Goal: Information Seeking & Learning: Learn about a topic

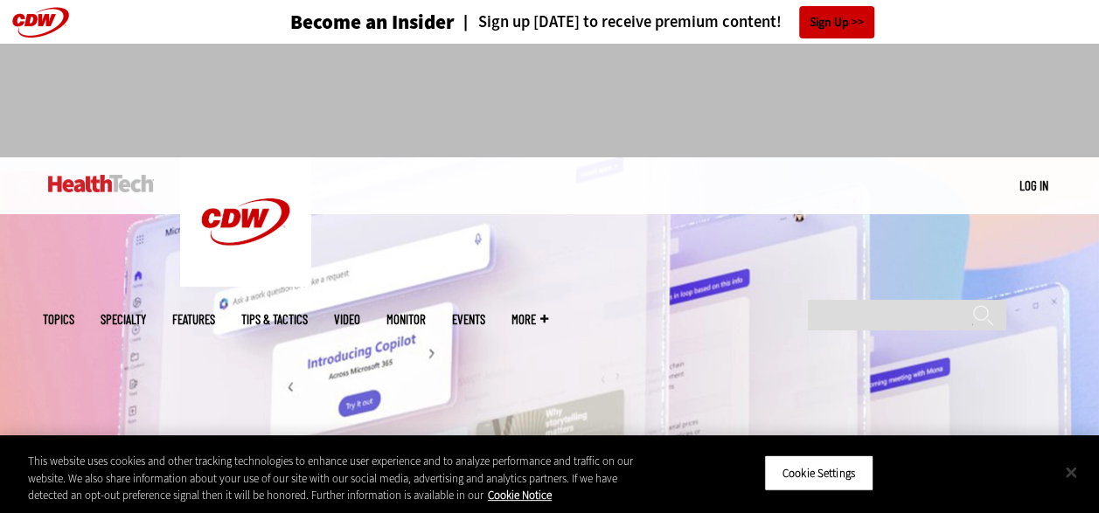
click at [1065, 470] on button "Close" at bounding box center [1071, 472] width 38 height 38
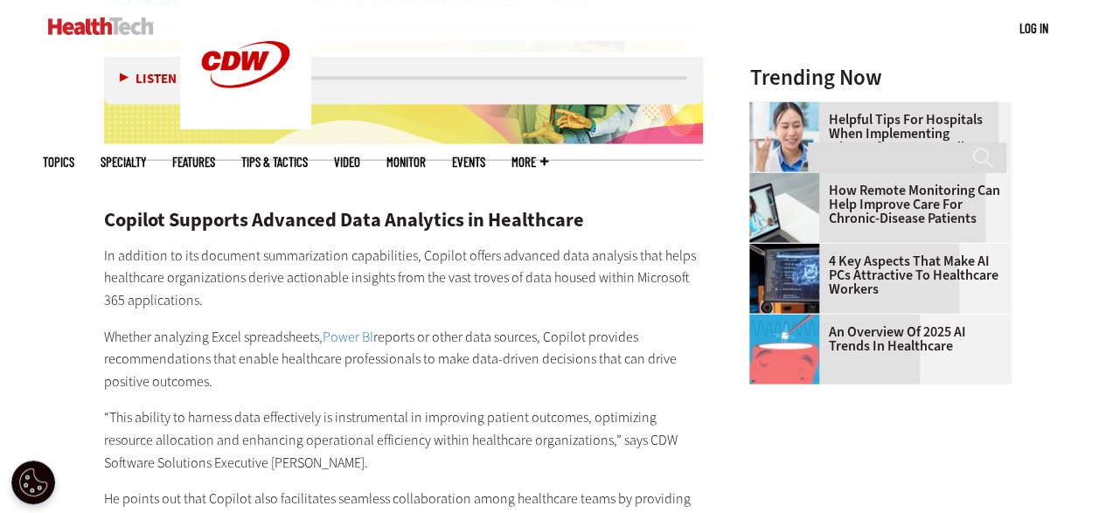
scroll to position [1918, 0]
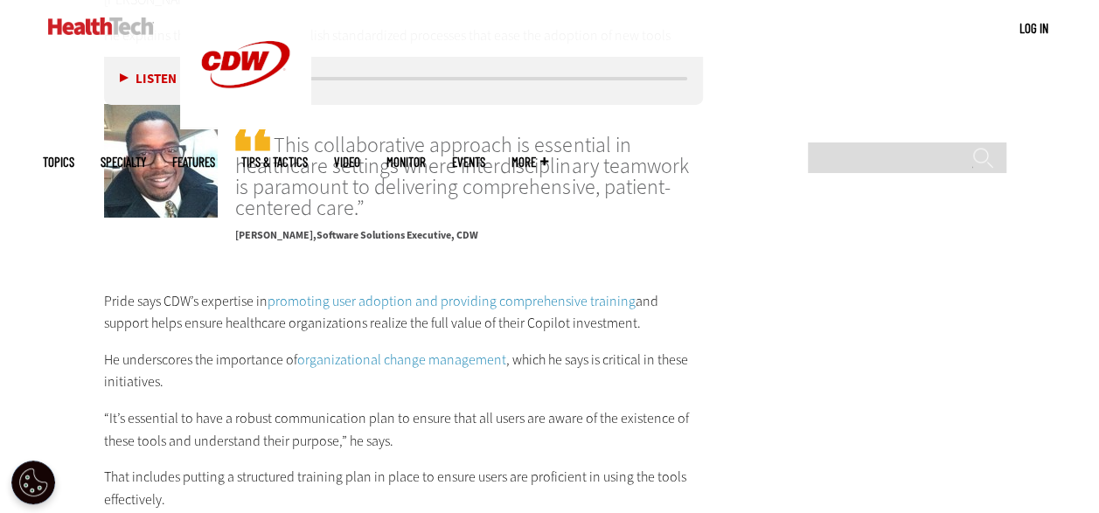
scroll to position [3070, 0]
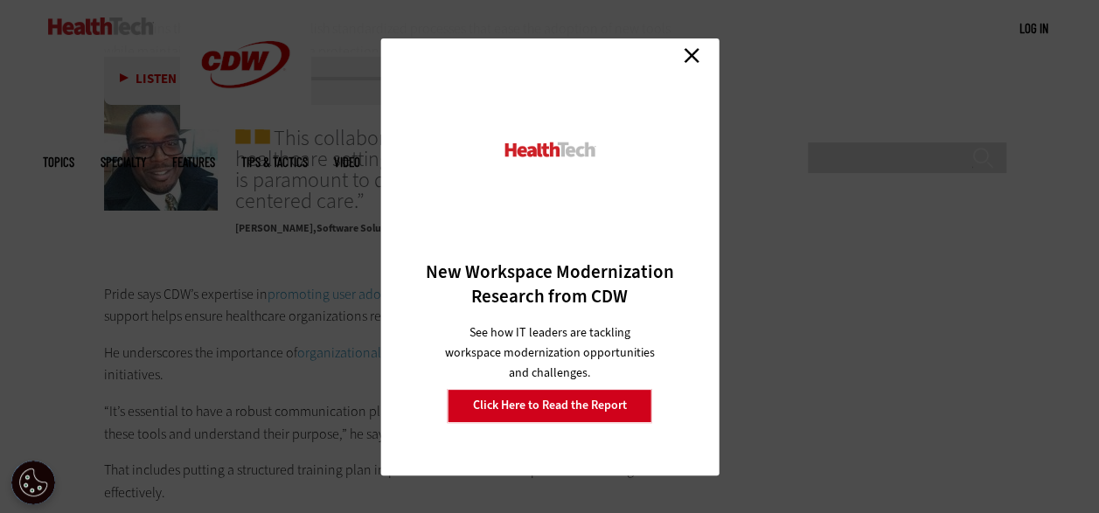
click at [689, 58] on link "Close" at bounding box center [691, 56] width 26 height 26
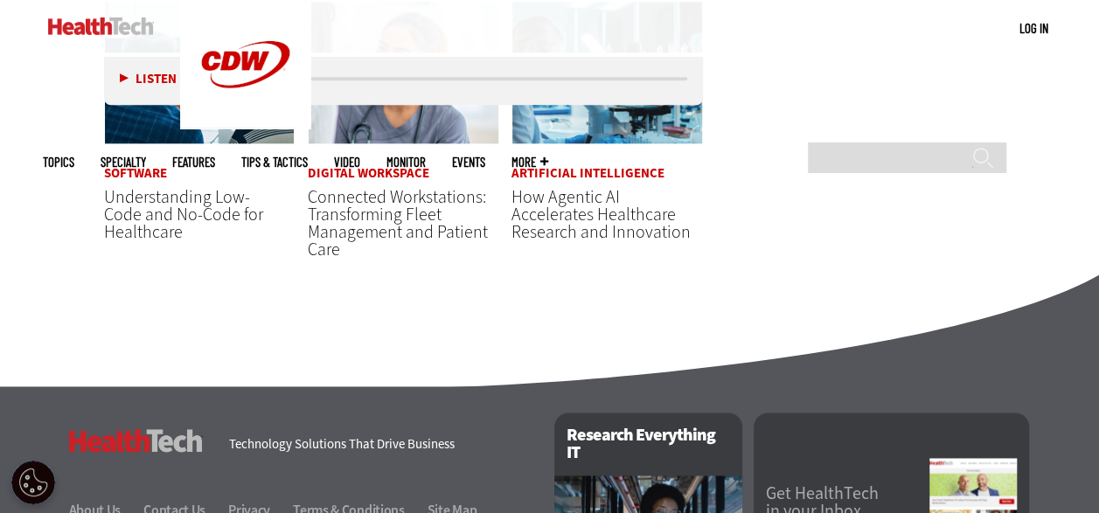
scroll to position [4329, 0]
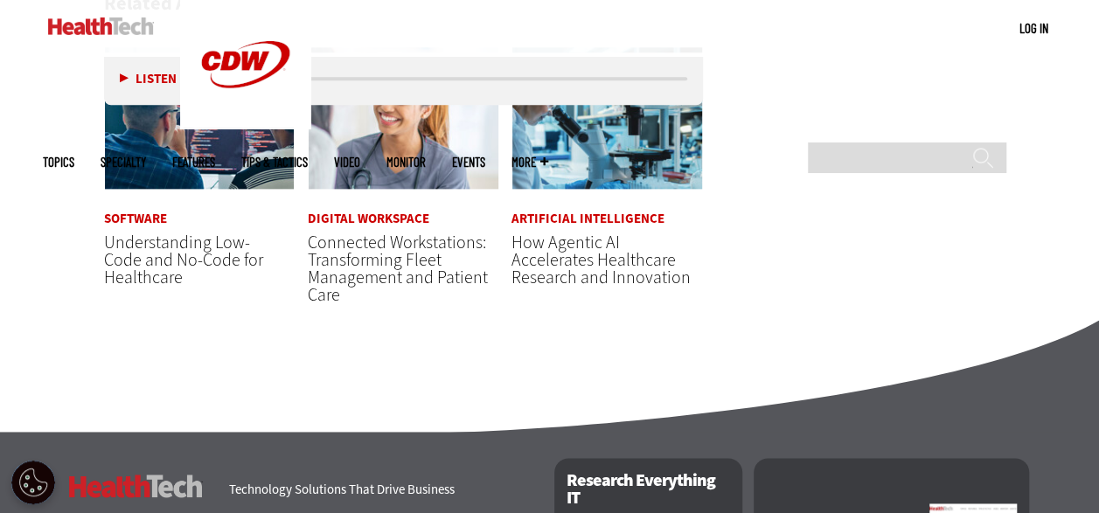
click at [365, 256] on span "Connected Workstations: Transforming Fleet Management and Patient Care" at bounding box center [398, 269] width 180 height 76
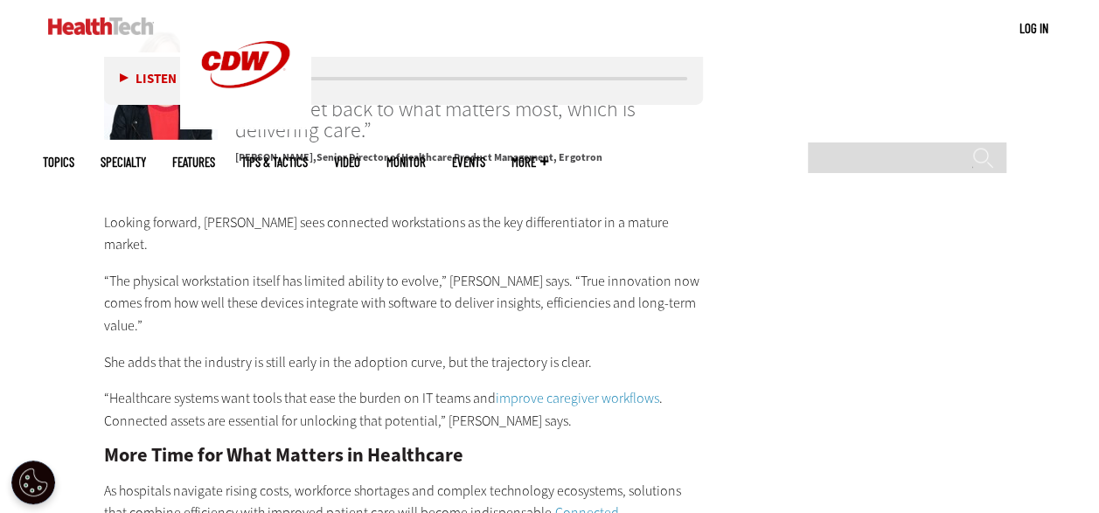
scroll to position [2868, 0]
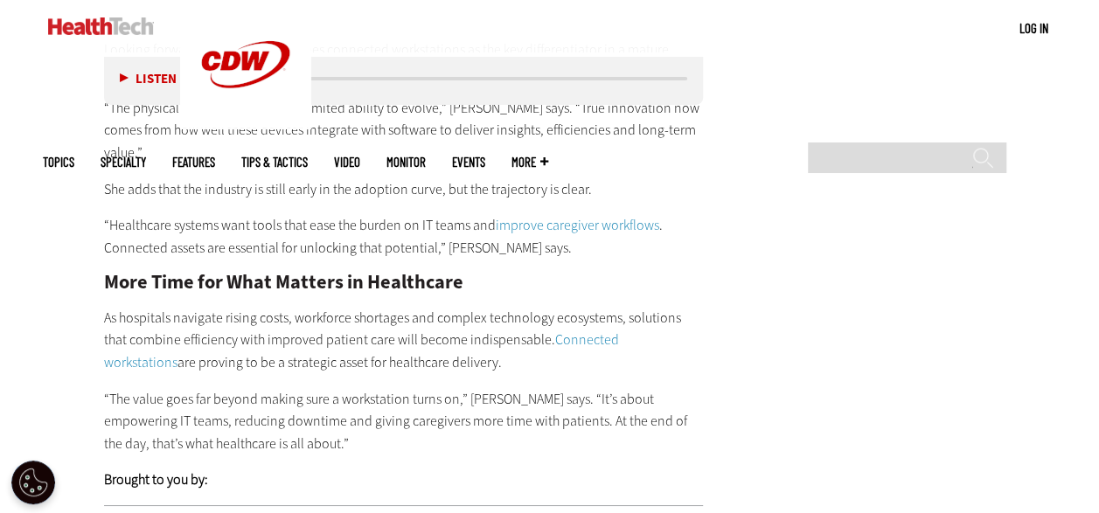
scroll to position [2981, 0]
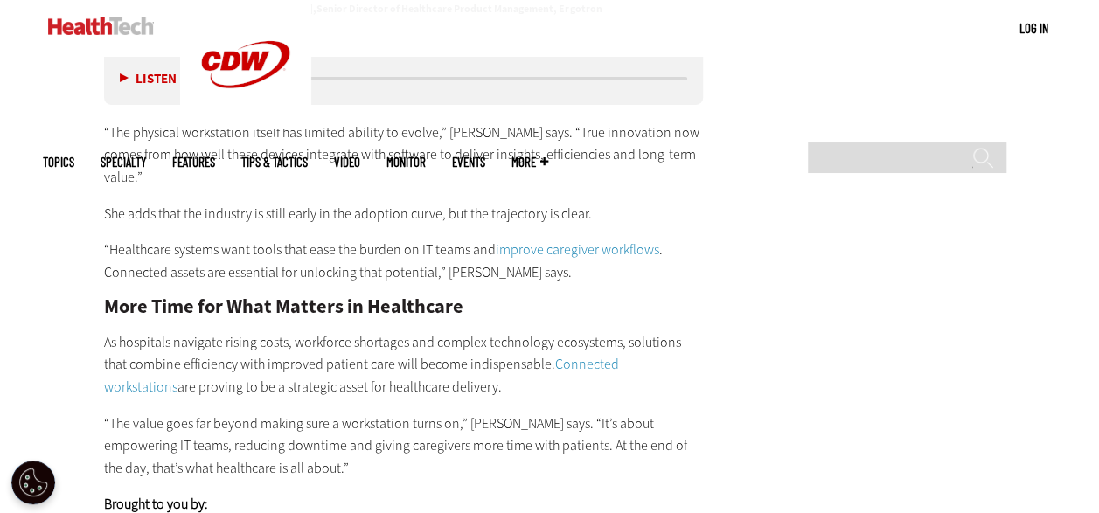
click at [620, 240] on link "improve caregiver workflows" at bounding box center [577, 249] width 163 height 18
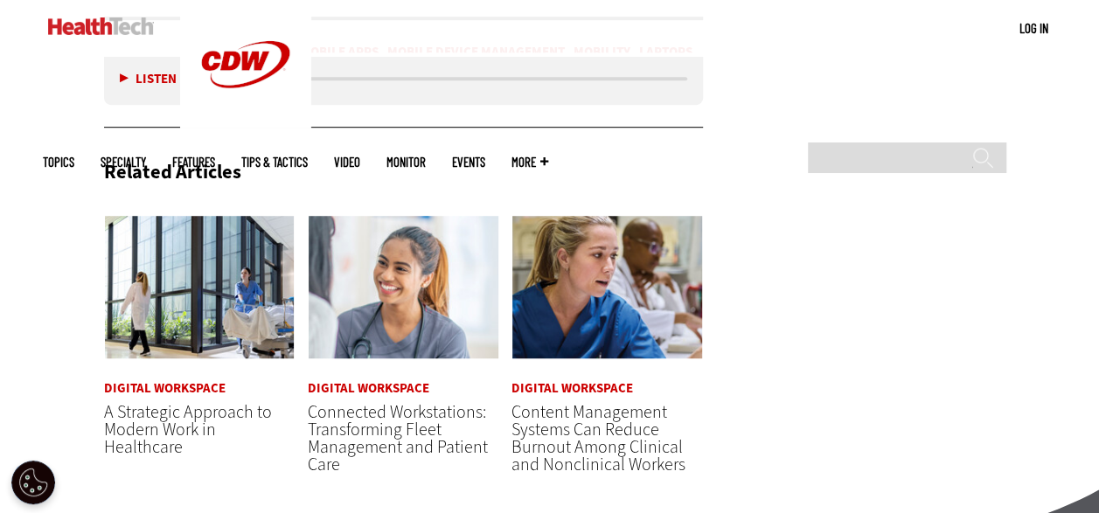
scroll to position [3798, 0]
